Goal: Check status: Check status

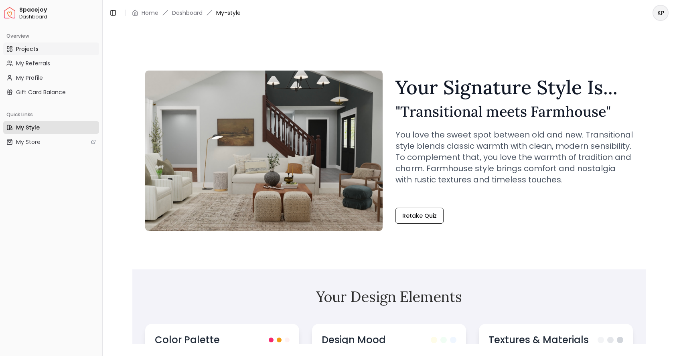
click at [40, 50] on link "Projects" at bounding box center [51, 49] width 96 height 13
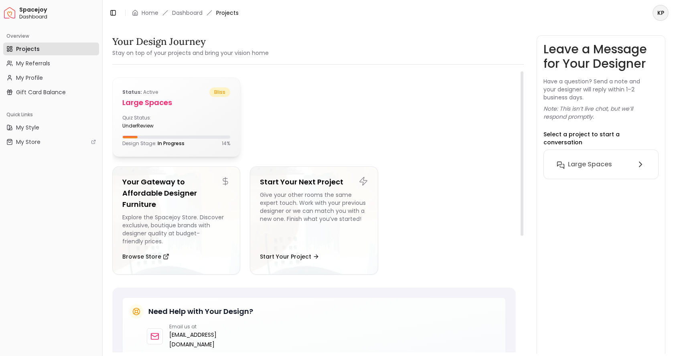
click at [225, 119] on div "Quiz Status: underReview" at bounding box center [176, 122] width 108 height 14
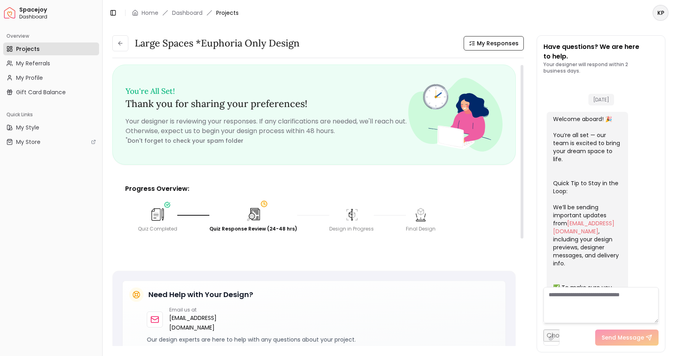
scroll to position [332, 0]
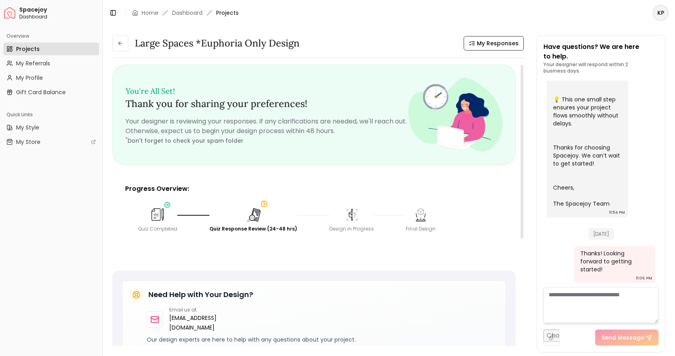
click at [253, 212] on img at bounding box center [254, 215] width 18 height 18
click at [249, 219] on img at bounding box center [253, 215] width 16 height 16
click at [247, 219] on img at bounding box center [254, 215] width 18 height 18
click at [248, 217] on img at bounding box center [254, 215] width 18 height 18
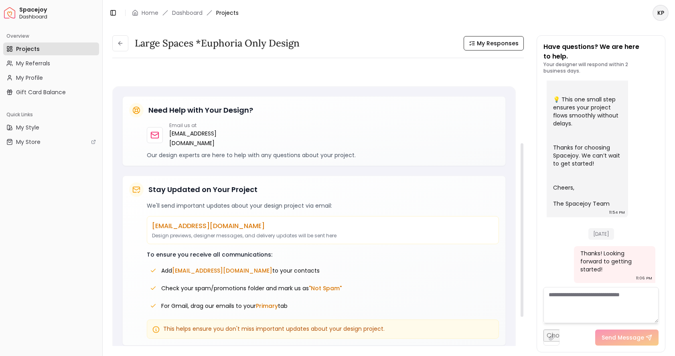
scroll to position [0, 0]
